Goal: Check status: Check status

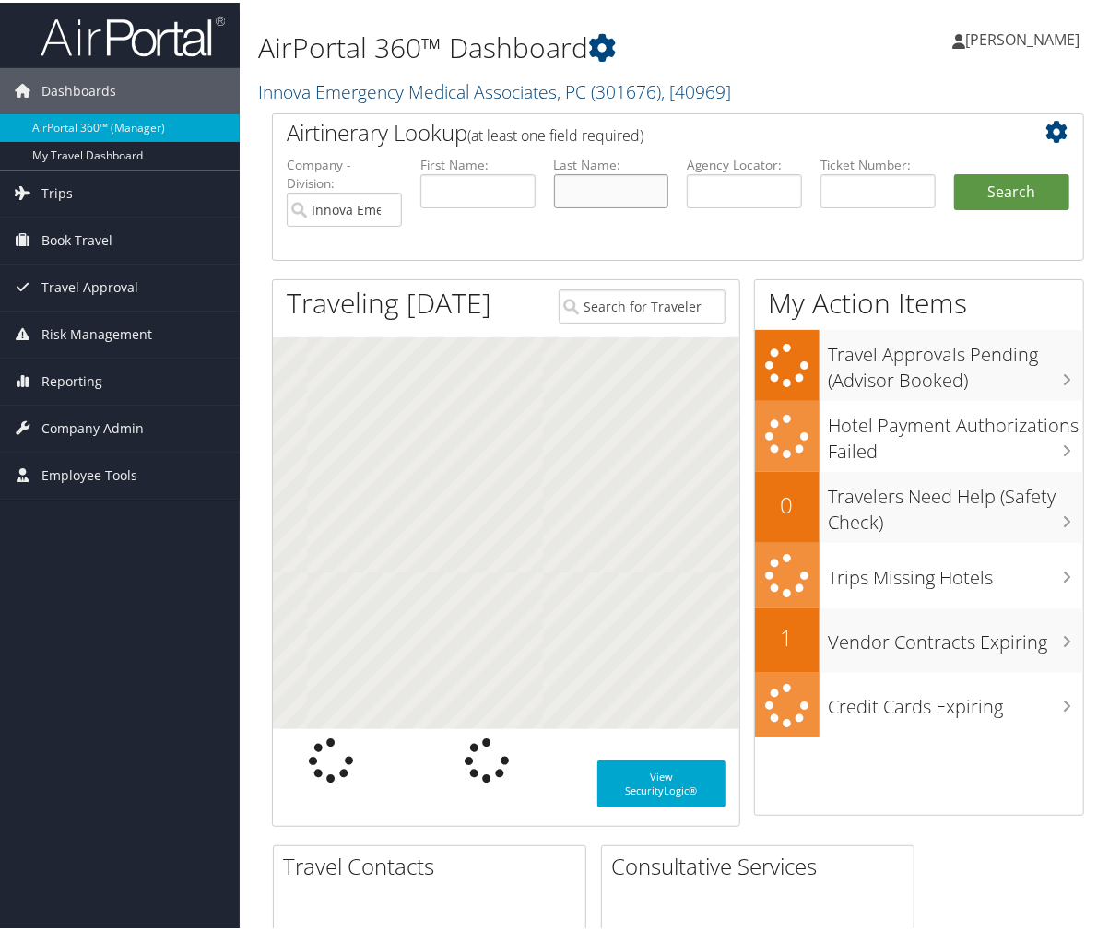
click at [613, 195] on input "text" at bounding box center [611, 189] width 115 height 34
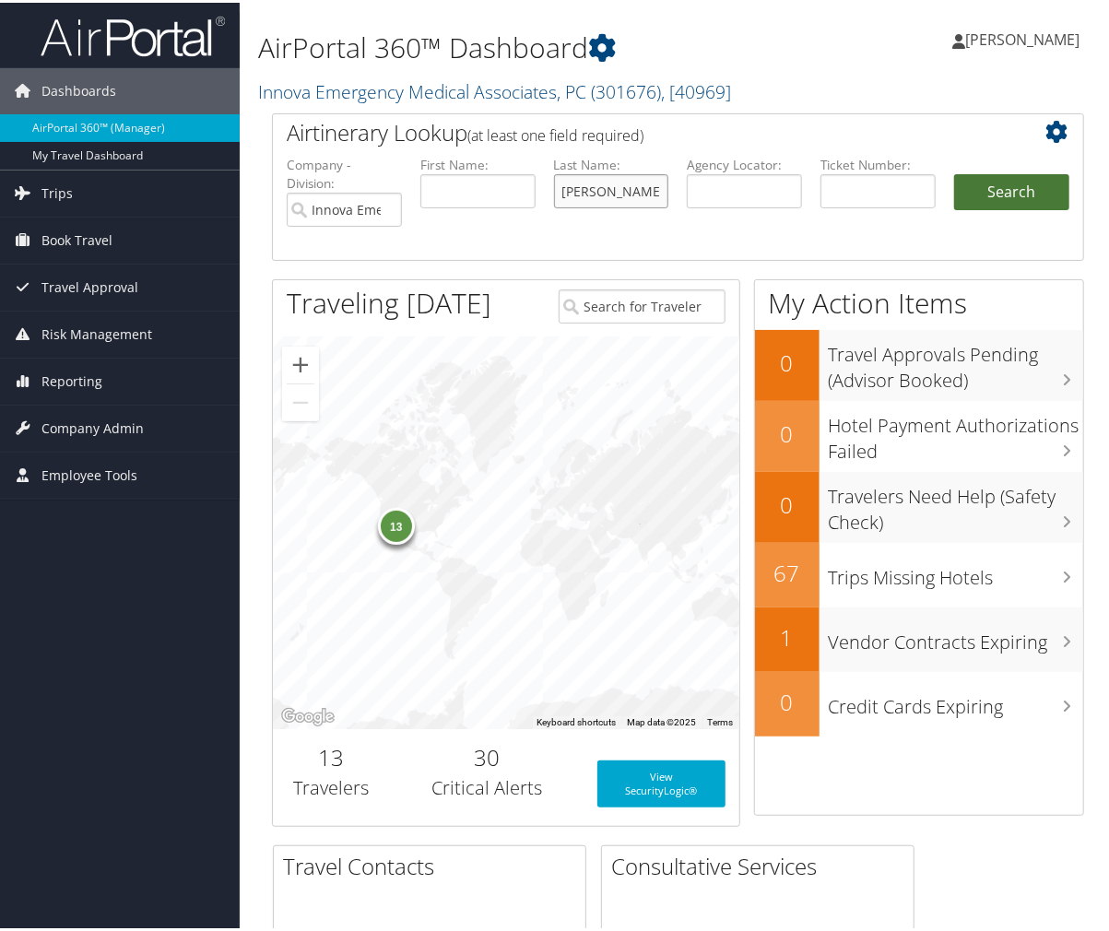
type input "burmood"
click at [977, 192] on button "Search" at bounding box center [1011, 190] width 115 height 37
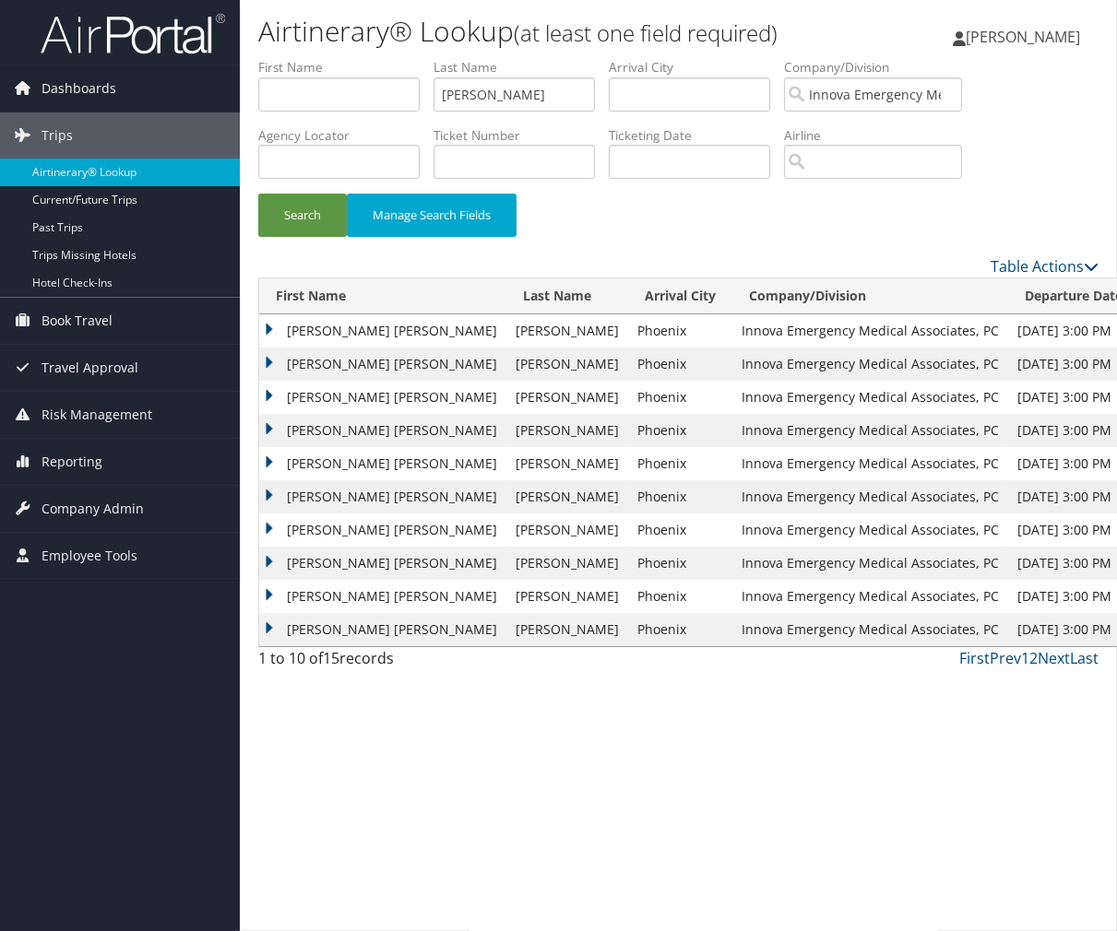
click at [308, 339] on td "ERICA ANNE" at bounding box center [382, 330] width 247 height 33
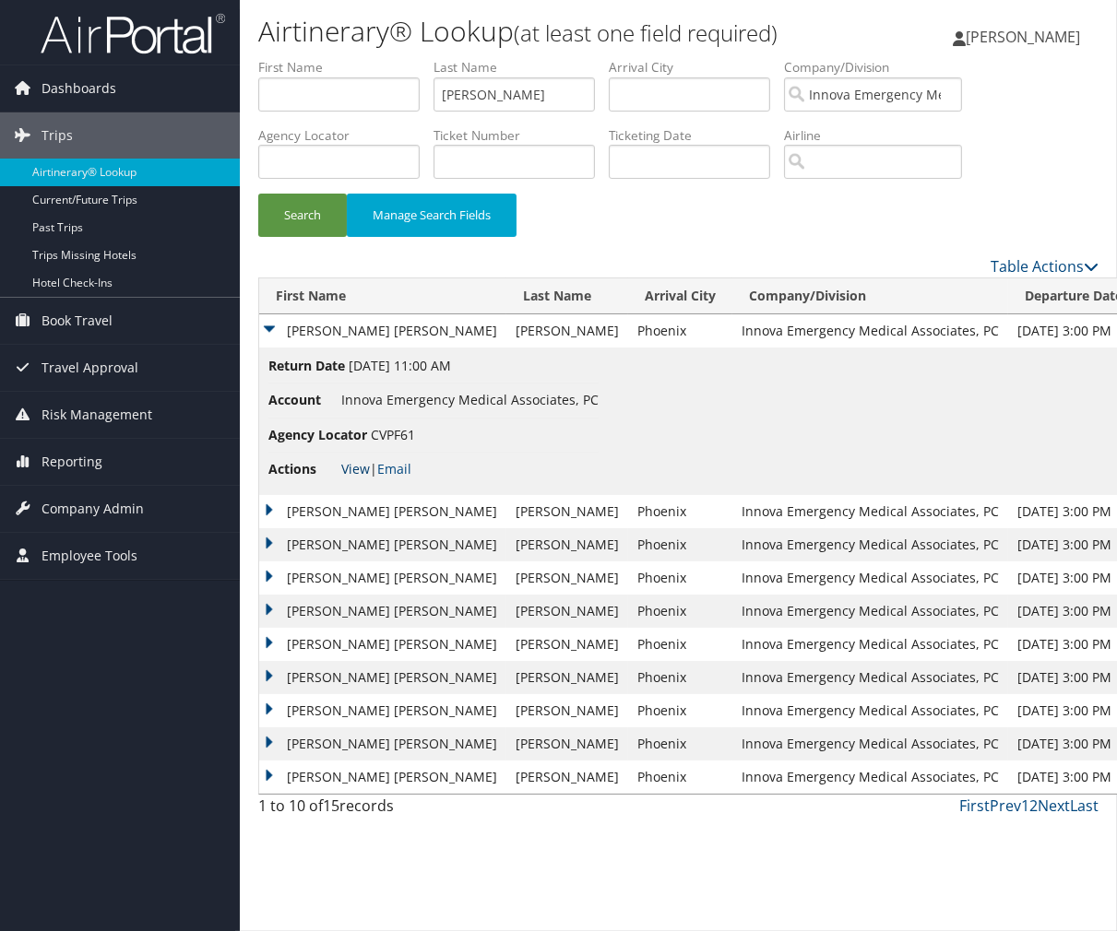
click at [344, 468] on link "View" at bounding box center [355, 469] width 29 height 18
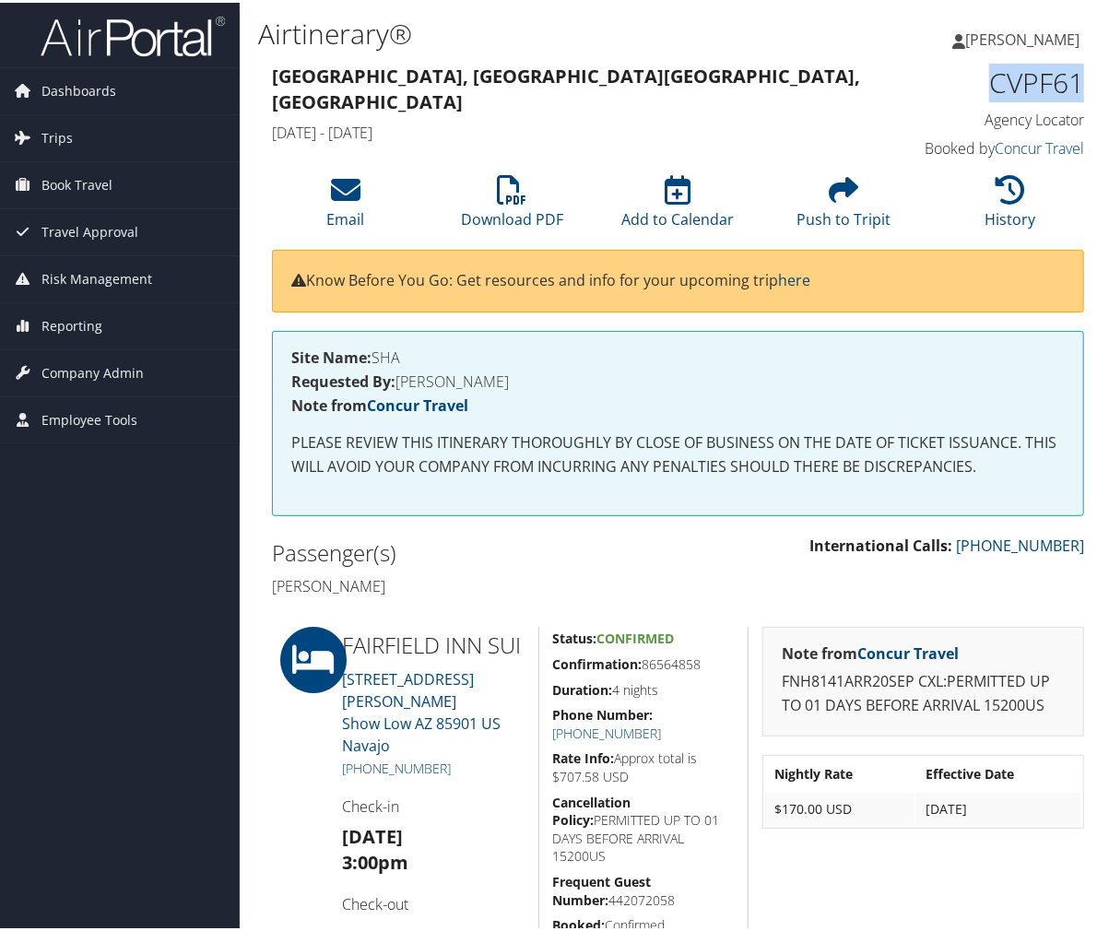
drag, startPoint x: 1083, startPoint y: 83, endPoint x: 985, endPoint y: 80, distance: 97.8
click at [985, 80] on div "CVPF61 Agency Locator Agency Locator CVPF61 Booked by Concur Travel Booked by C…" at bounding box center [993, 110] width 210 height 105
copy h1 "CVPF61"
